Goal: Task Accomplishment & Management: Use online tool/utility

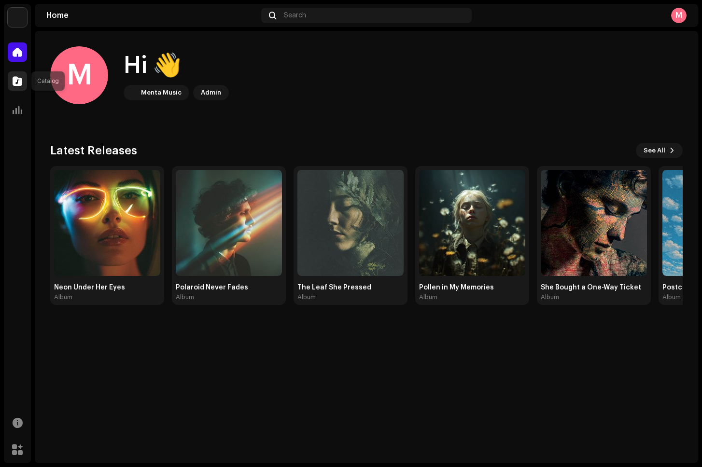
click at [24, 81] on div at bounding box center [17, 80] width 19 height 19
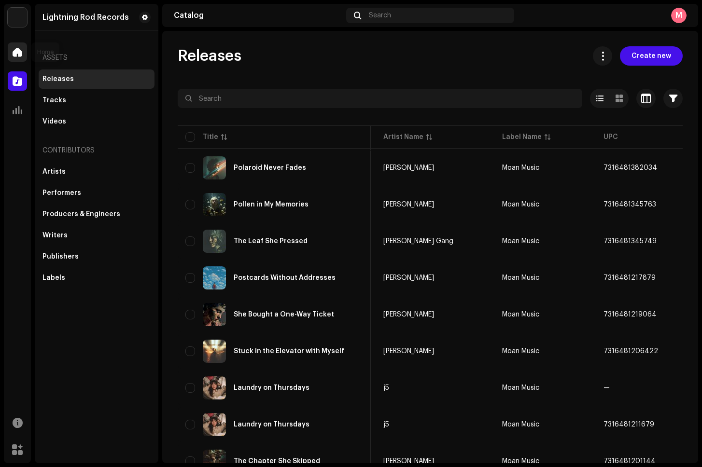
click at [16, 55] on span at bounding box center [18, 52] width 10 height 8
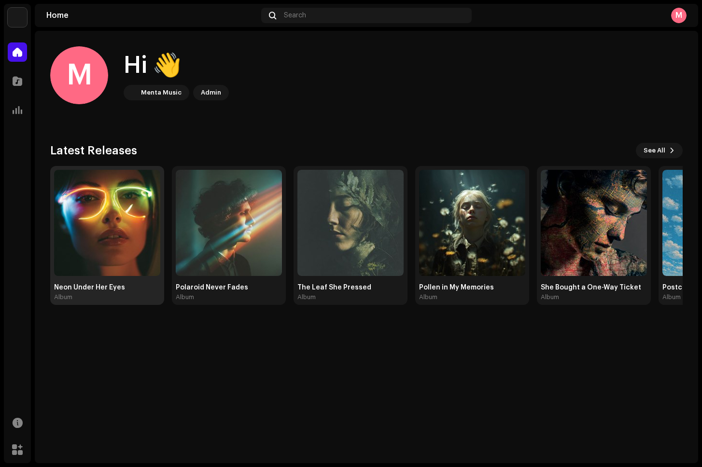
click at [118, 214] on img at bounding box center [107, 223] width 106 height 106
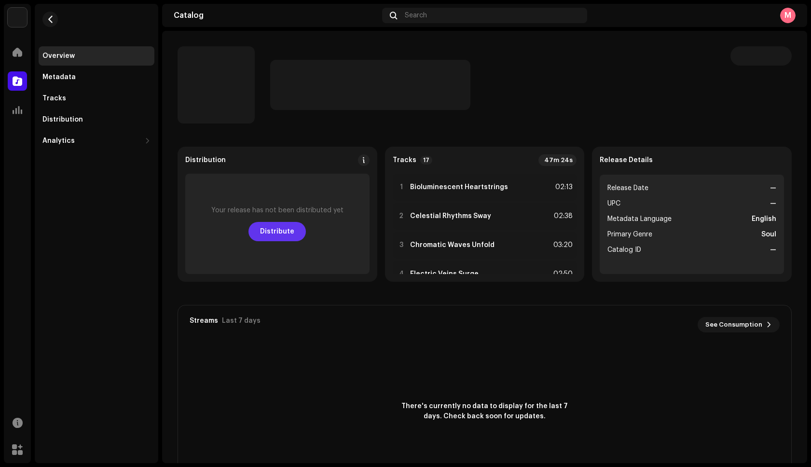
click at [274, 227] on span "Distribute" at bounding box center [277, 231] width 34 height 19
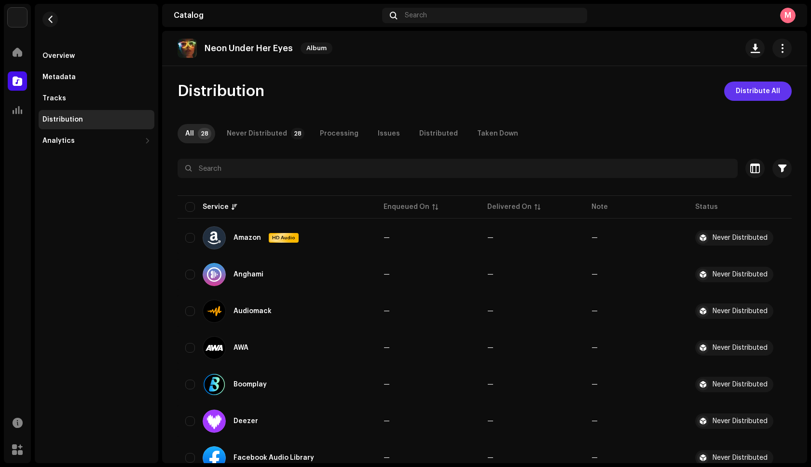
click at [701, 96] on span "Distribute All" at bounding box center [758, 91] width 44 height 19
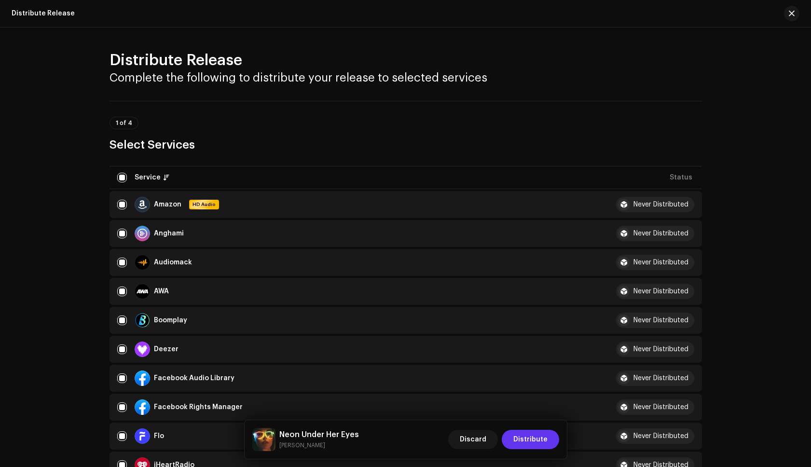
click at [530, 435] on span "Distribute" at bounding box center [531, 439] width 34 height 19
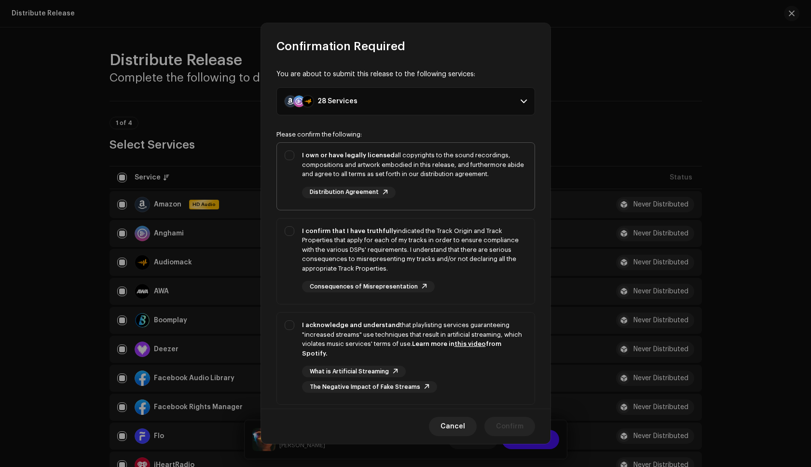
click at [480, 172] on div "I own or have legally licensed all copyrights to the sound recordings, composit…" at bounding box center [414, 165] width 225 height 28
checkbox input "true"
click at [499, 262] on div "I confirm that I have truthfully indicated the Track Origin and Track Propertie…" at bounding box center [414, 249] width 225 height 47
checkbox input "true"
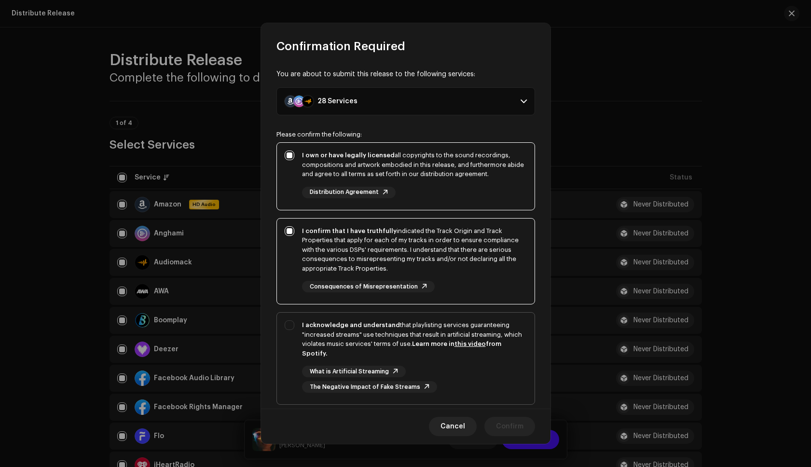
click at [513, 338] on div "I acknowledge and understand that playlisting services guaranteeing "increased …" at bounding box center [414, 339] width 225 height 38
checkbox input "true"
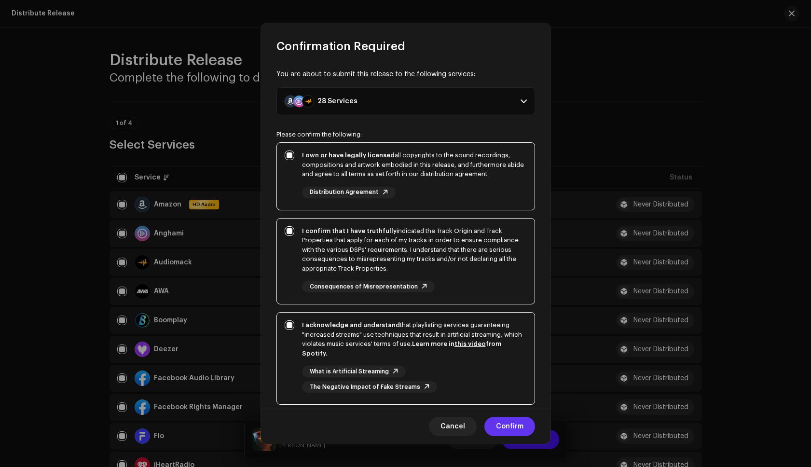
click at [508, 424] on span "Confirm" at bounding box center [510, 426] width 28 height 19
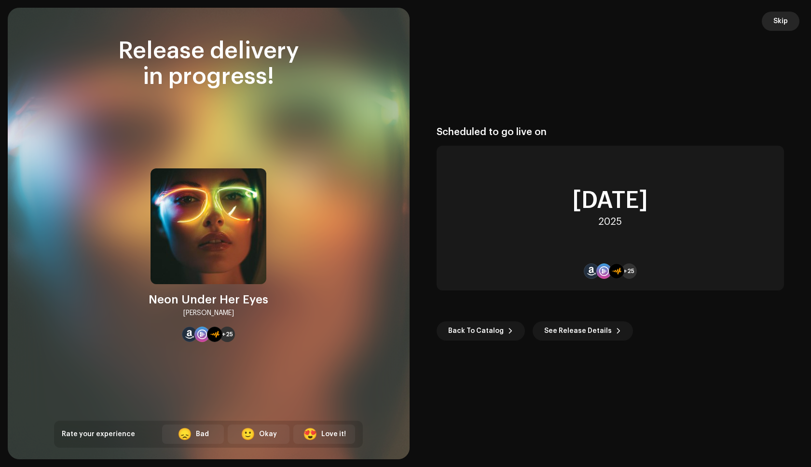
click at [701, 19] on span "Skip" at bounding box center [781, 21] width 14 height 19
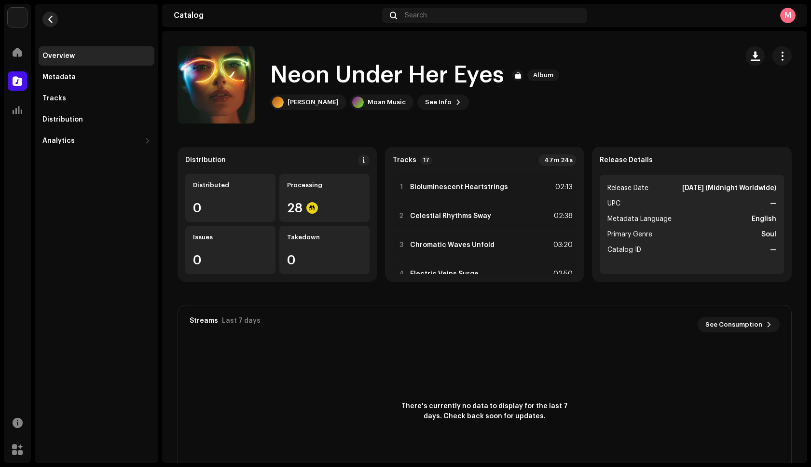
click at [49, 14] on button "button" at bounding box center [49, 19] width 15 height 15
